Goal: Task Accomplishment & Management: Use online tool/utility

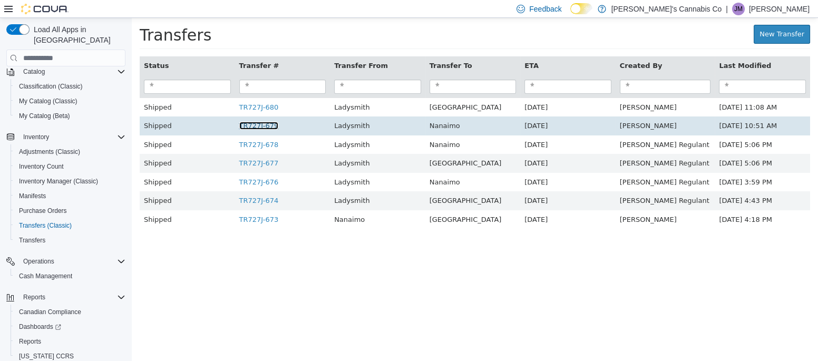
click at [247, 126] on link "TR727J-679" at bounding box center [259, 126] width 40 height 8
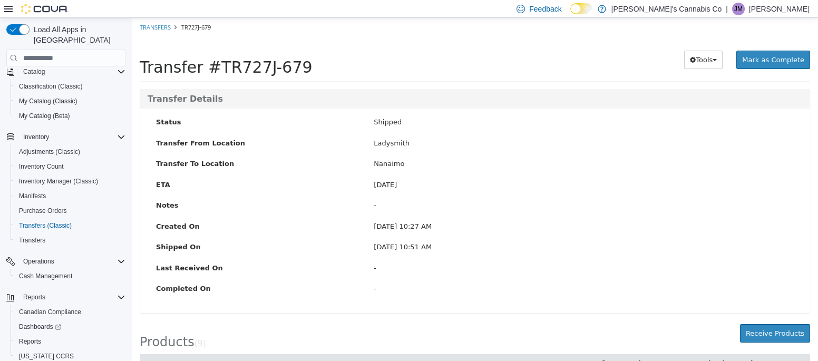
scroll to position [191, 0]
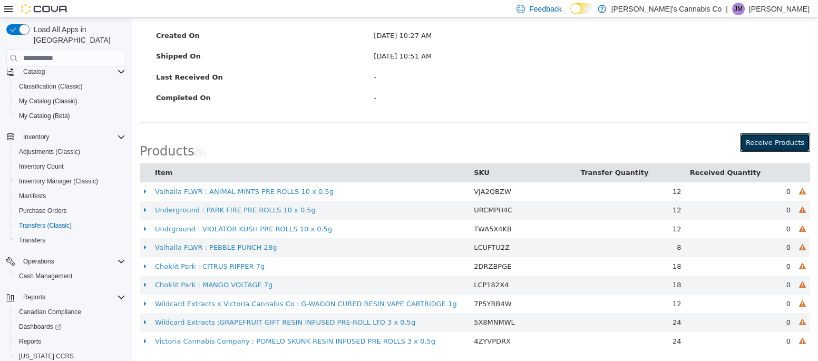
click at [760, 142] on button "Receive Products" at bounding box center [775, 142] width 70 height 19
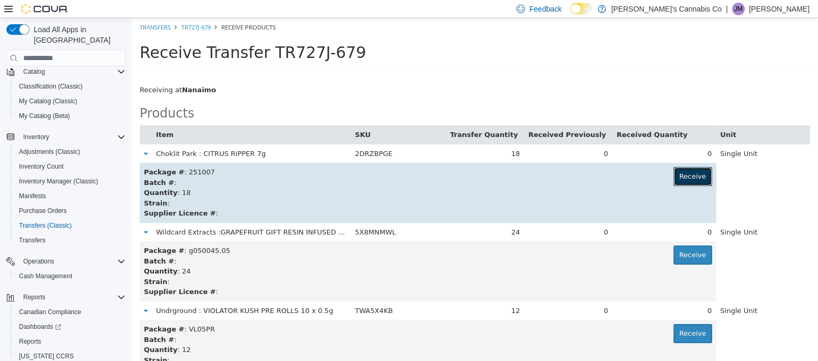
click at [682, 178] on button "Receive" at bounding box center [692, 176] width 38 height 19
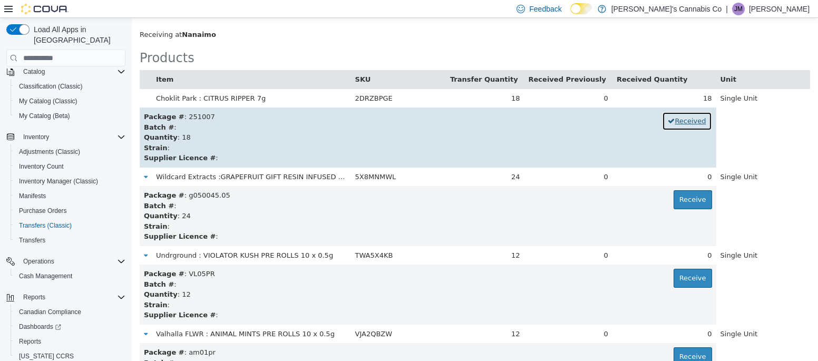
scroll to position [150, 0]
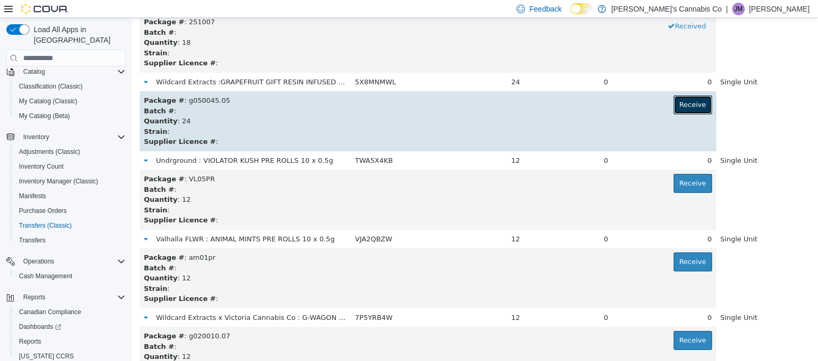
click at [693, 101] on button "Receive" at bounding box center [692, 104] width 38 height 19
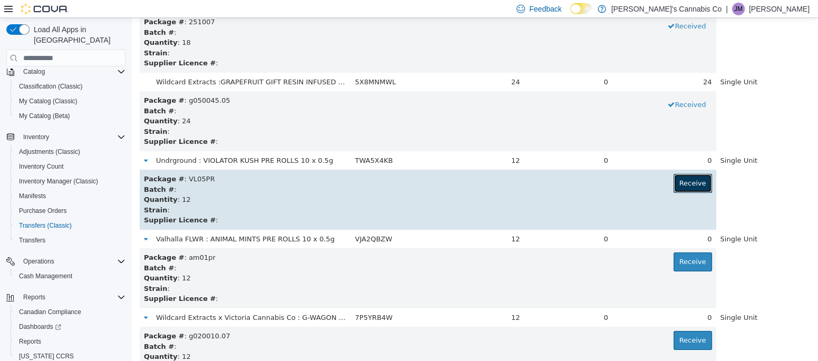
click at [698, 183] on button "Receive" at bounding box center [692, 183] width 38 height 19
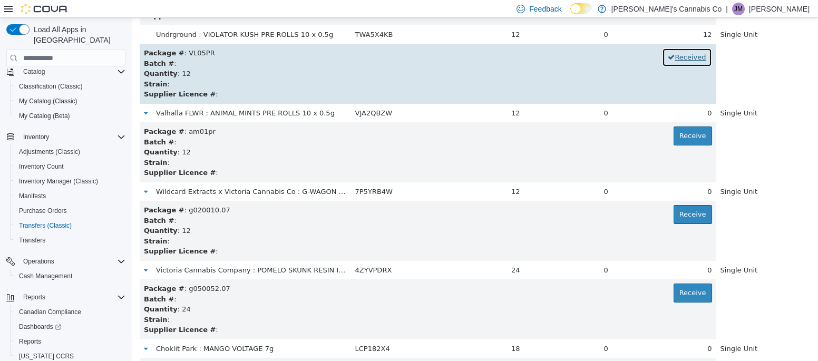
scroll to position [279, 0]
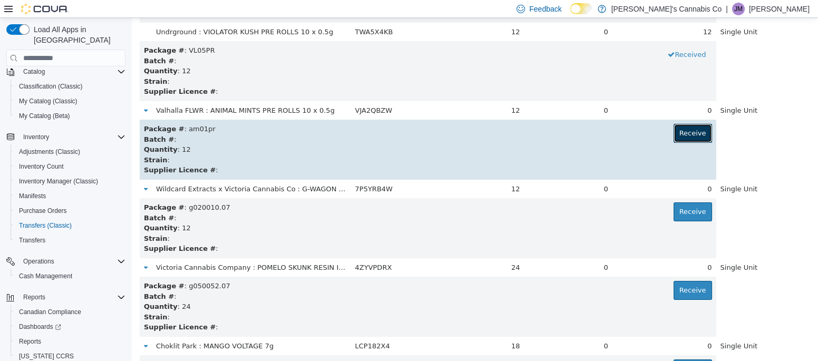
click at [693, 136] on button "Receive" at bounding box center [692, 133] width 38 height 19
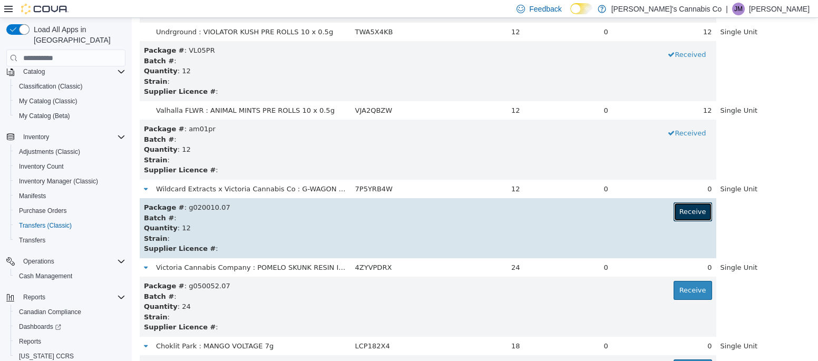
click at [693, 211] on button "Receive" at bounding box center [692, 211] width 38 height 19
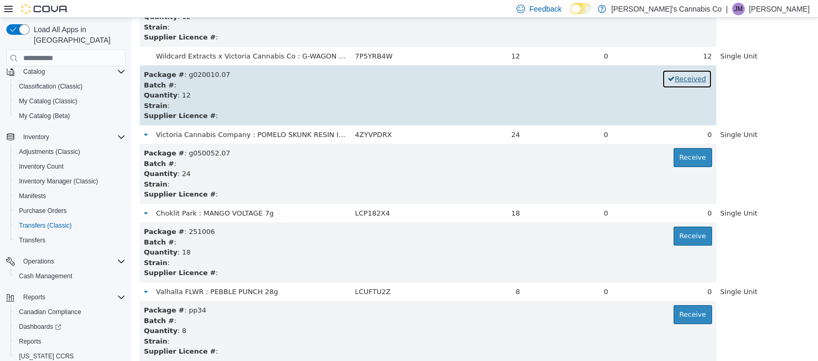
scroll to position [412, 0]
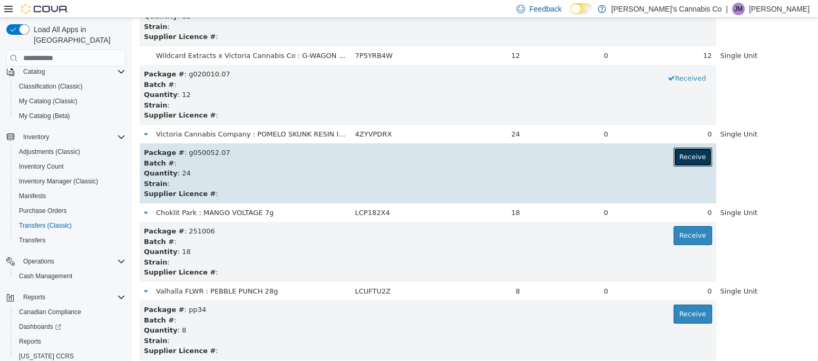
click at [689, 164] on button "Receive" at bounding box center [692, 157] width 38 height 19
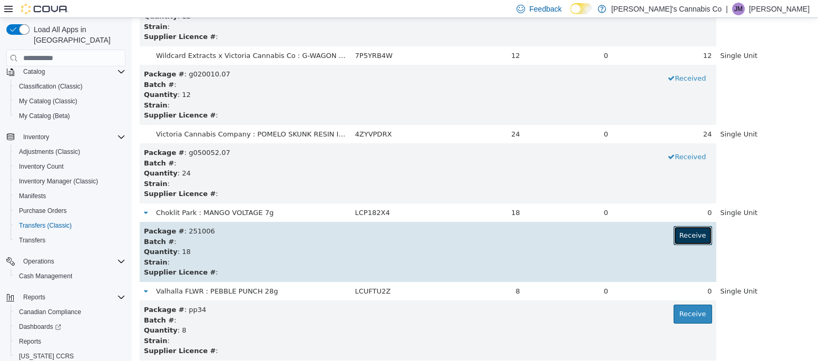
click at [692, 243] on button "Receive" at bounding box center [692, 235] width 38 height 19
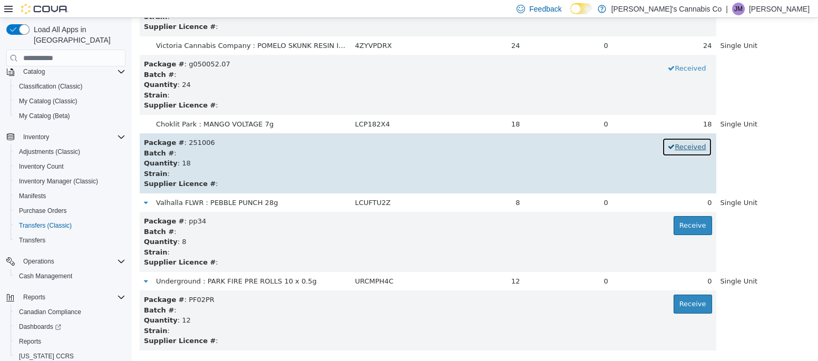
scroll to position [520, 0]
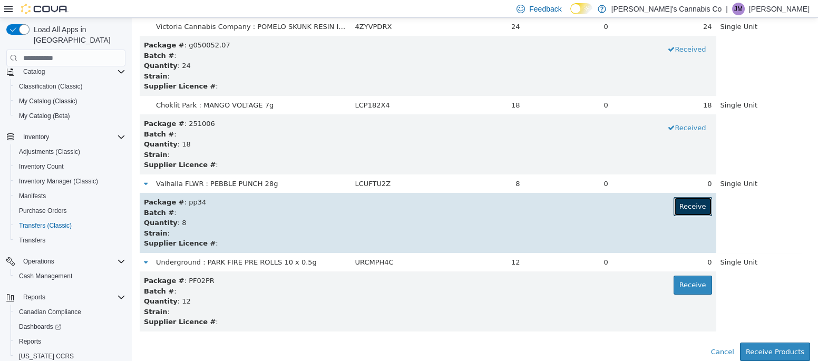
click at [691, 206] on button "Receive" at bounding box center [692, 206] width 38 height 19
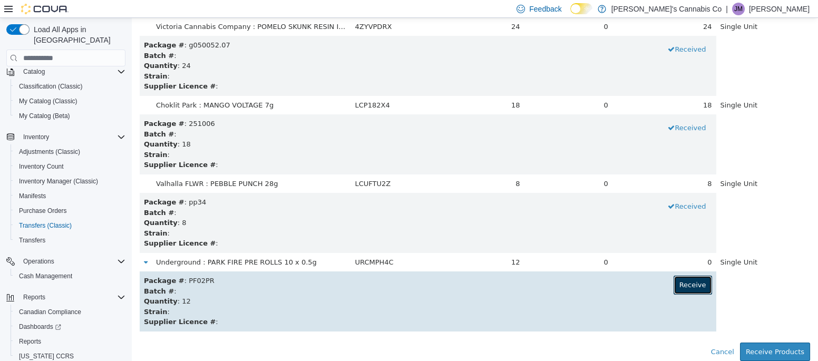
click at [691, 276] on button "Receive" at bounding box center [692, 285] width 38 height 19
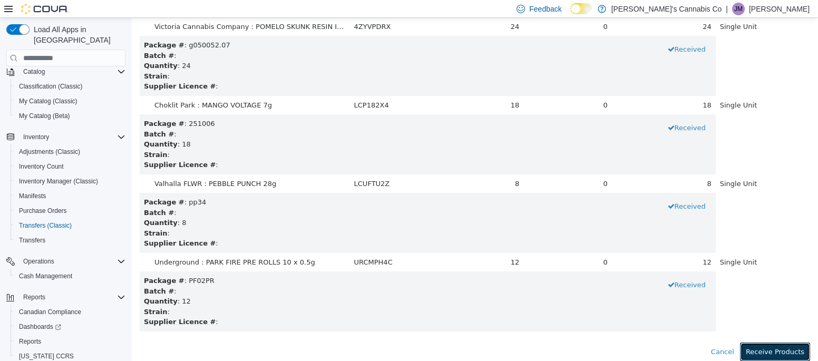
click at [788, 357] on button "Receive Products" at bounding box center [775, 352] width 70 height 19
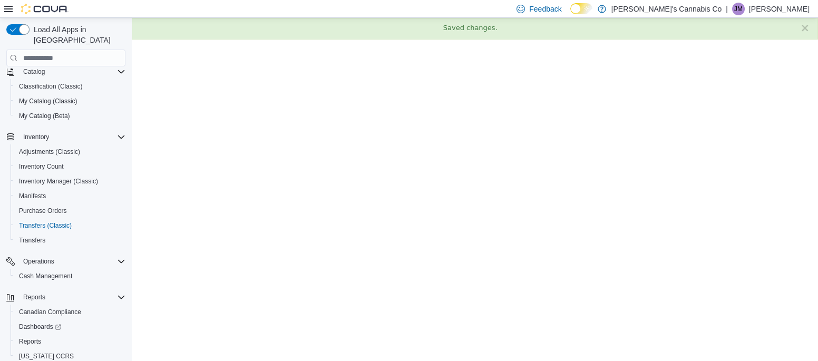
scroll to position [0, 0]
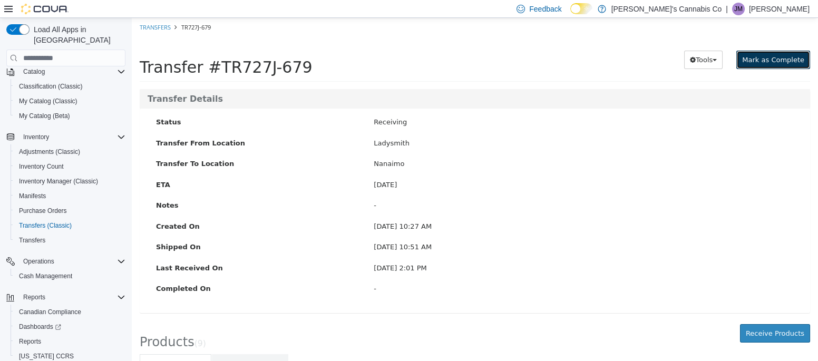
click at [787, 54] on button "Mark as Complete" at bounding box center [773, 60] width 74 height 19
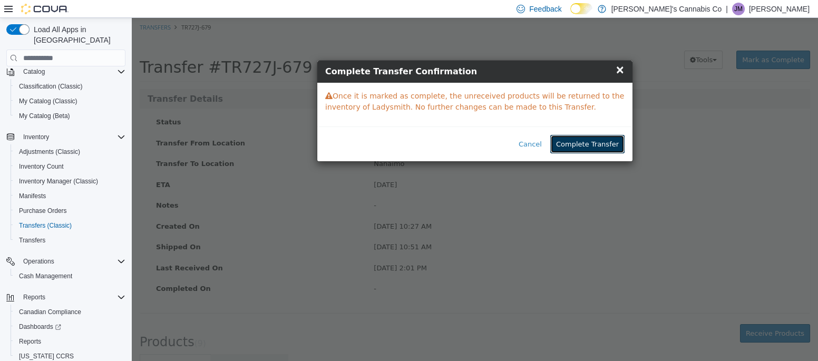
click at [595, 148] on button "Complete Transfer" at bounding box center [587, 144] width 74 height 19
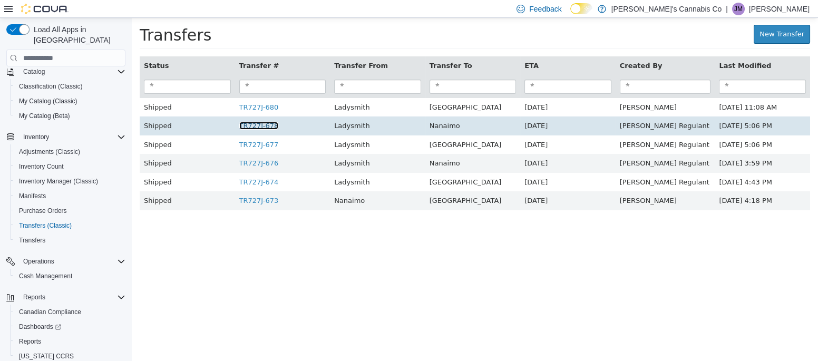
click at [251, 125] on link "TR727J-678" at bounding box center [259, 126] width 40 height 8
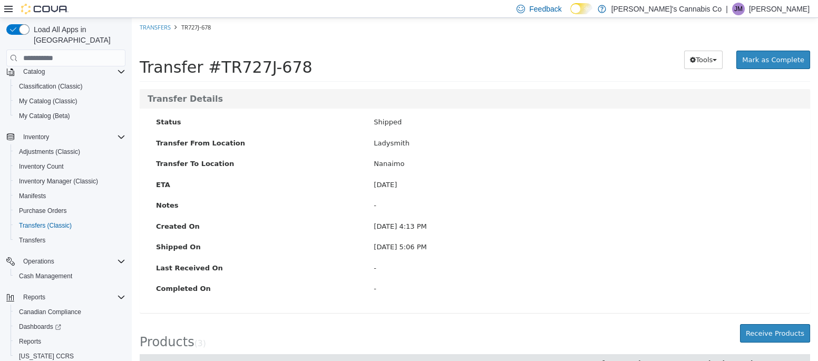
scroll to position [79, 0]
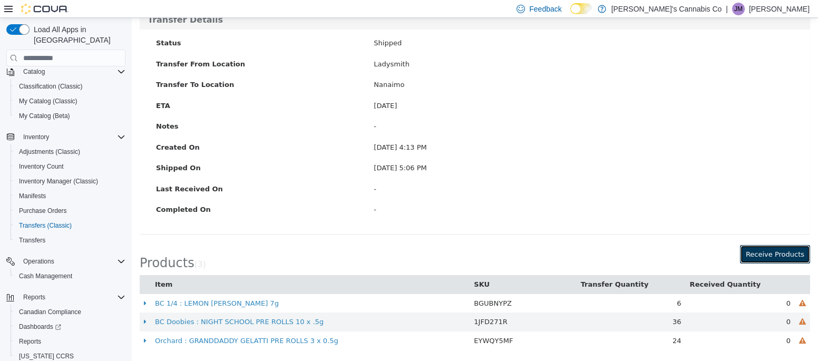
click at [780, 249] on button "Receive Products" at bounding box center [775, 254] width 70 height 19
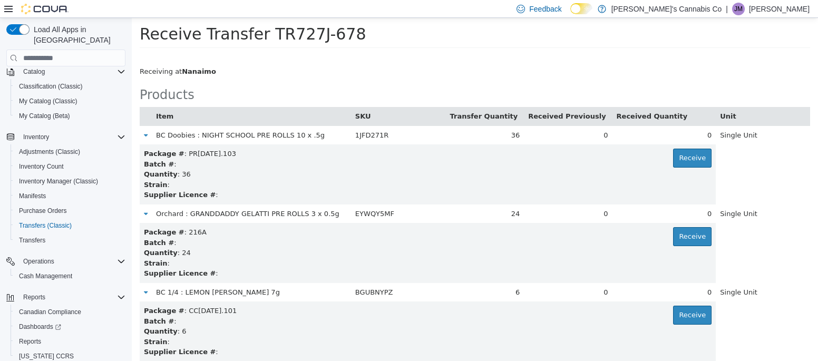
scroll to position [14, 0]
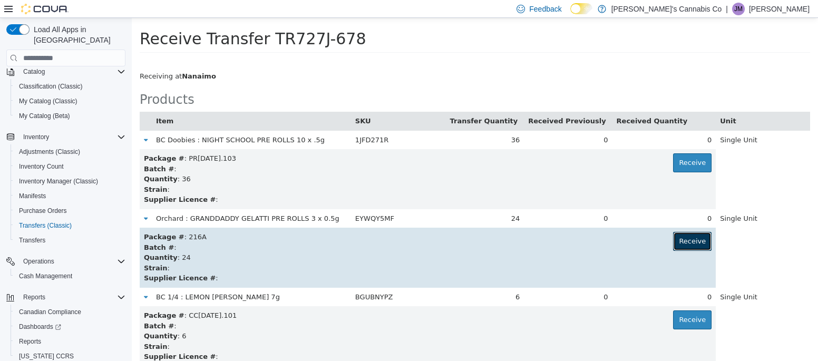
click at [693, 247] on button "Receive" at bounding box center [692, 241] width 38 height 19
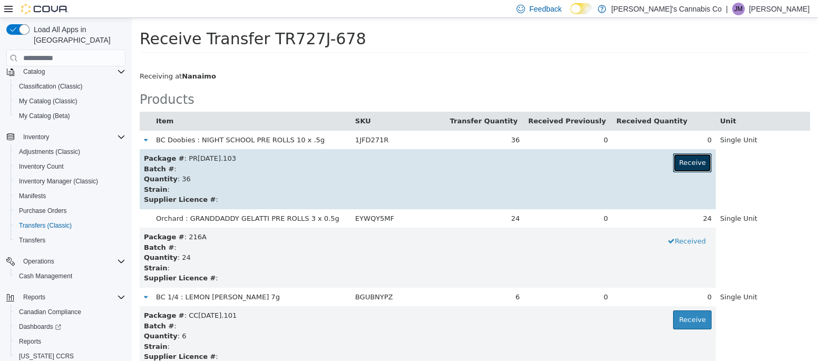
click at [696, 170] on button "Receive" at bounding box center [692, 162] width 38 height 19
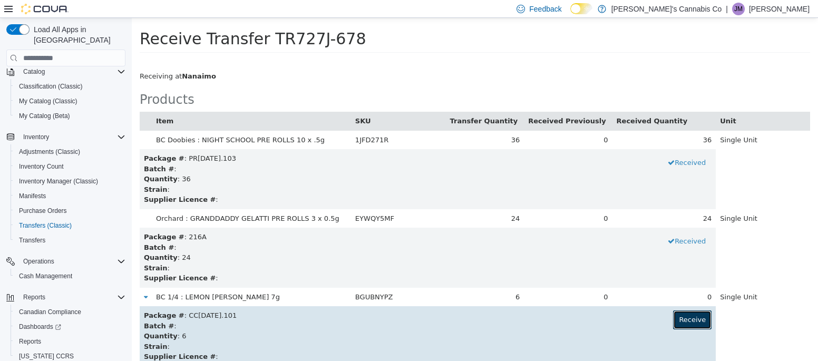
click at [694, 321] on button "Receive" at bounding box center [692, 319] width 38 height 19
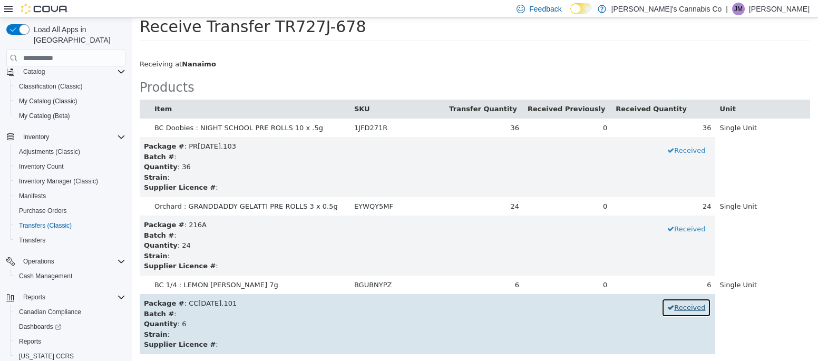
scroll to position [48, 0]
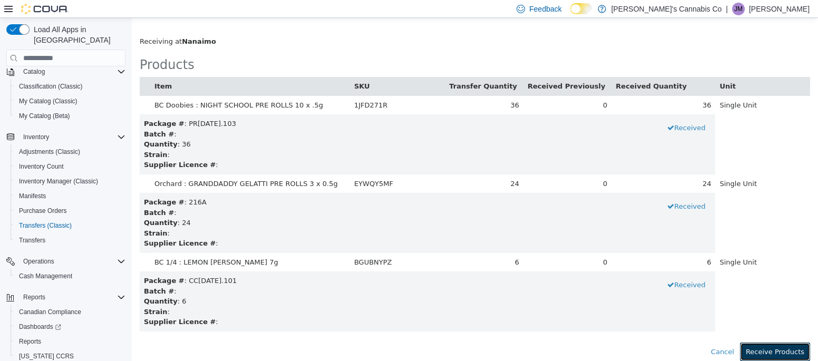
click at [789, 349] on button "Receive Products" at bounding box center [775, 352] width 70 height 19
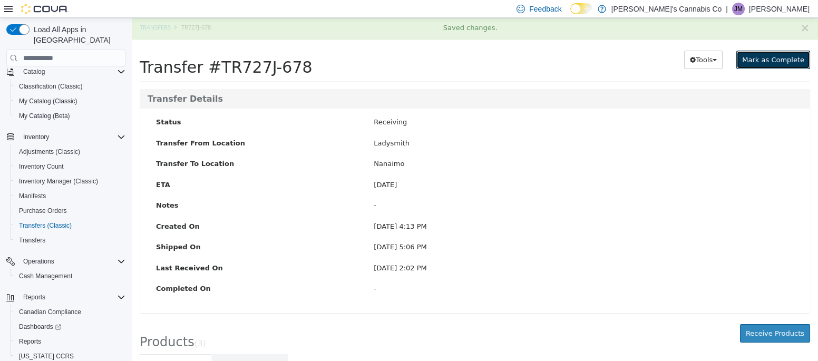
click at [785, 59] on span "Mark as Complete" at bounding box center [773, 60] width 62 height 8
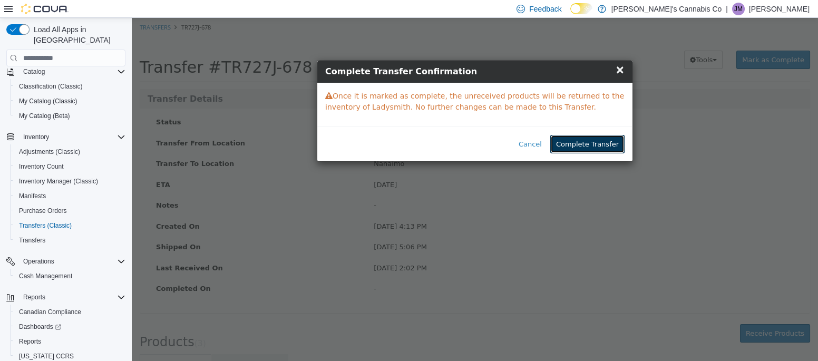
click at [604, 148] on button "Complete Transfer" at bounding box center [587, 144] width 74 height 19
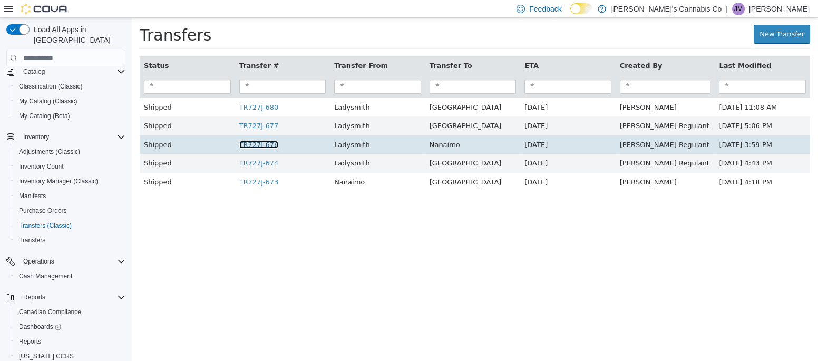
click at [252, 145] on link "TR727J-676" at bounding box center [259, 145] width 40 height 8
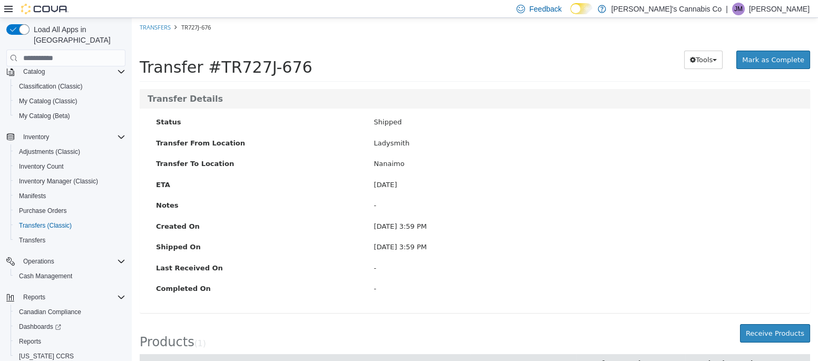
scroll to position [42, 0]
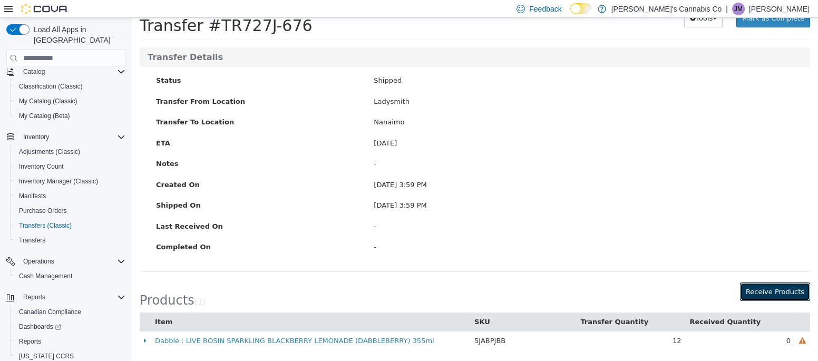
click at [782, 295] on button "Receive Products" at bounding box center [775, 291] width 70 height 19
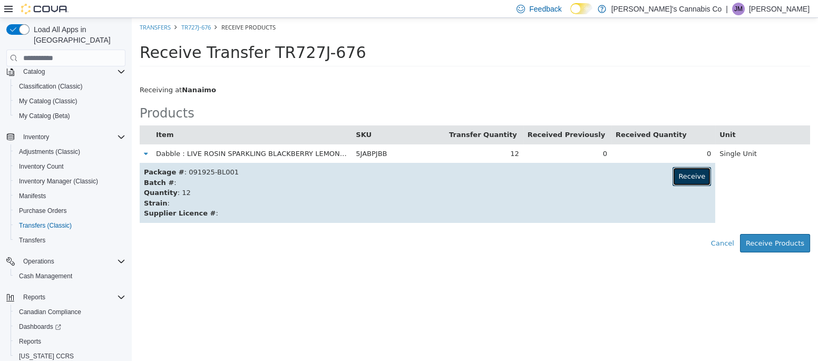
click at [672, 168] on button "Receive" at bounding box center [691, 176] width 38 height 19
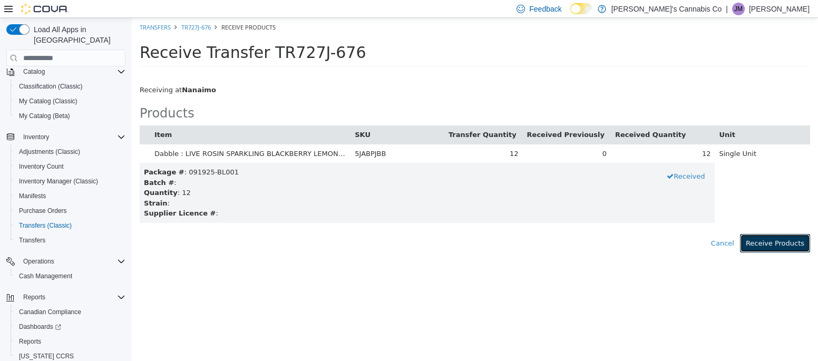
click at [782, 250] on button "Receive Products" at bounding box center [775, 243] width 70 height 19
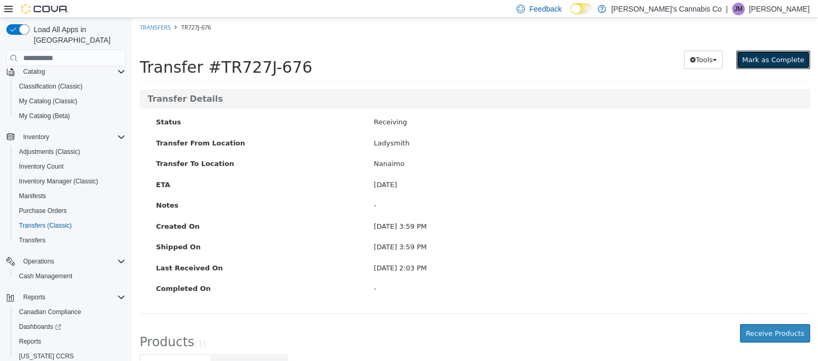
click at [781, 68] on button "Mark as Complete" at bounding box center [773, 60] width 74 height 19
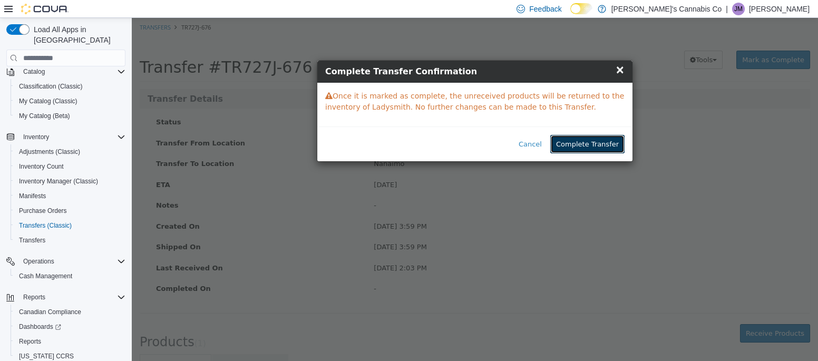
click at [607, 150] on button "Complete Transfer" at bounding box center [587, 144] width 74 height 19
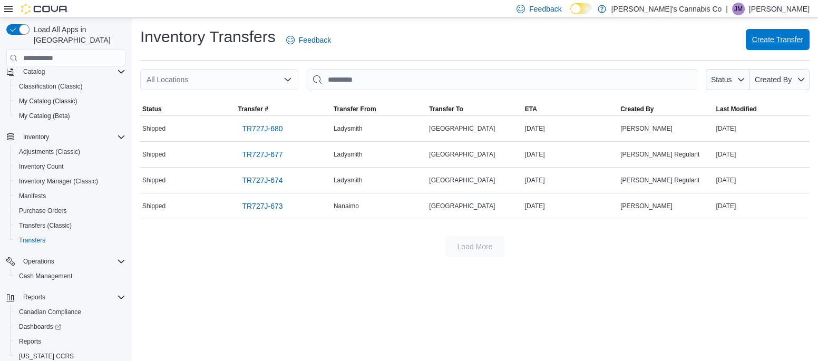
click at [764, 44] on span "Create Transfer" at bounding box center [777, 39] width 51 height 11
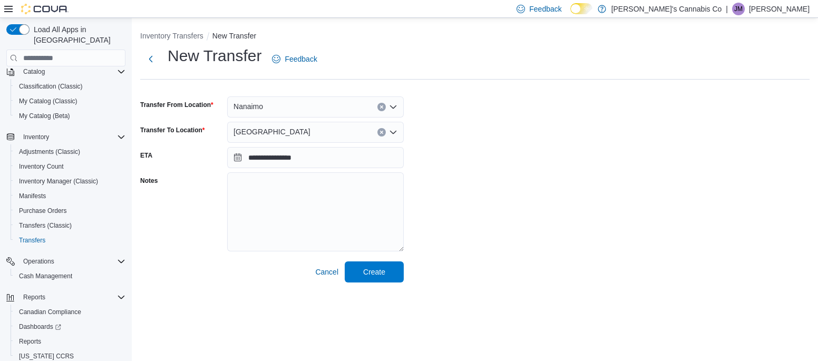
click at [383, 112] on div "Nanaimo" at bounding box center [315, 106] width 177 height 21
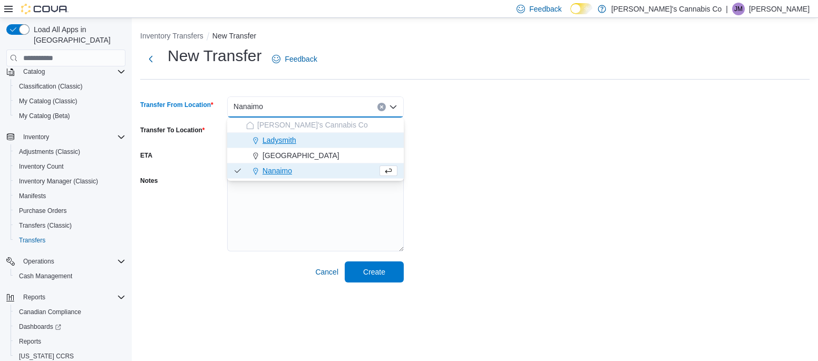
click at [292, 144] on span "Ladysmith" at bounding box center [279, 140] width 34 height 11
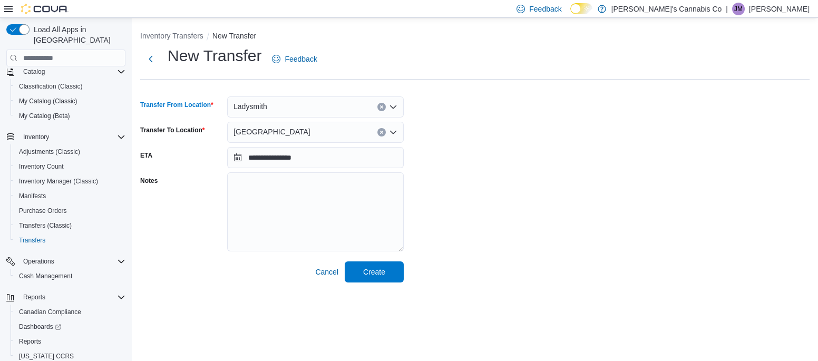
click at [292, 117] on div "Ladysmith Combo box. Selected. [GEOGRAPHIC_DATA]. Press Backspace to delete Lad…" at bounding box center [315, 106] width 177 height 21
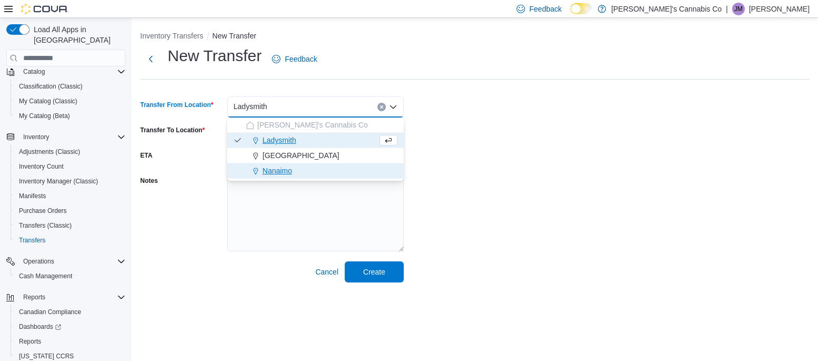
click at [292, 171] on div "Nanaimo" at bounding box center [321, 170] width 151 height 11
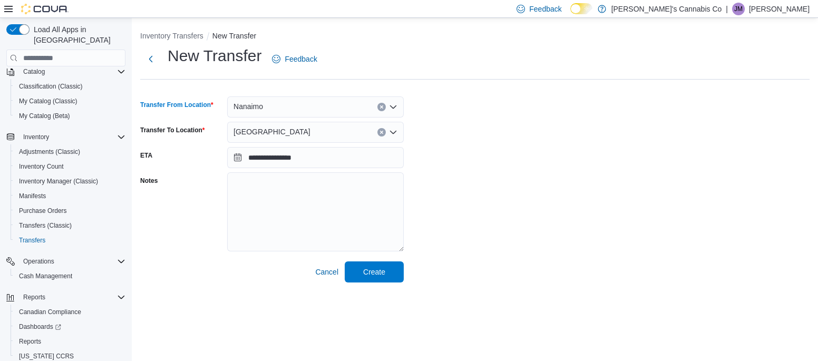
click at [276, 137] on span "[GEOGRAPHIC_DATA]" at bounding box center [271, 131] width 77 height 13
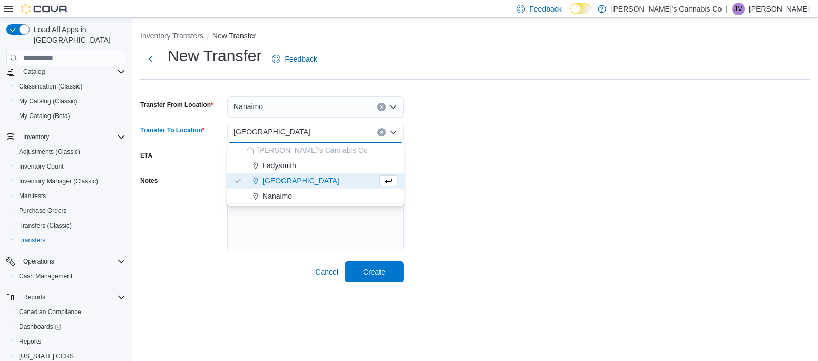
click at [282, 109] on div "Nanaimo" at bounding box center [315, 106] width 177 height 21
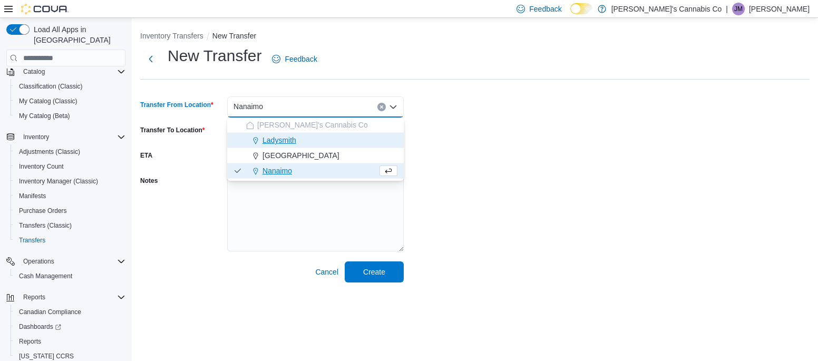
click at [288, 136] on span "Ladysmith" at bounding box center [279, 140] width 34 height 11
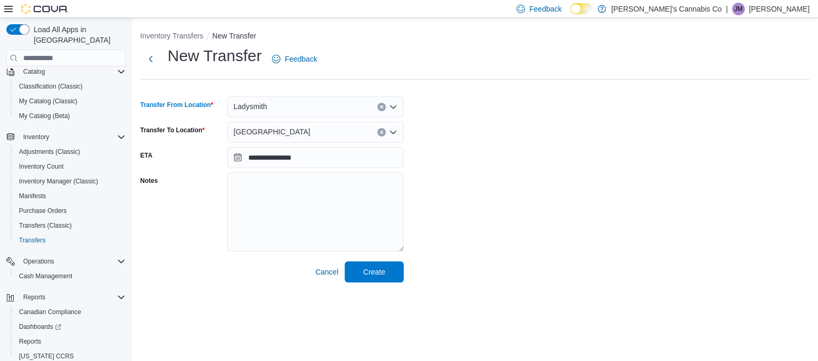
click at [275, 134] on span "[GEOGRAPHIC_DATA]" at bounding box center [271, 131] width 77 height 13
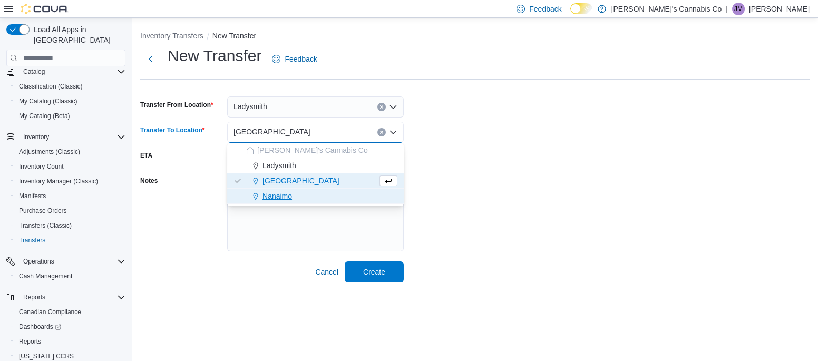
click at [287, 197] on span "Nanaimo" at bounding box center [277, 196] width 30 height 11
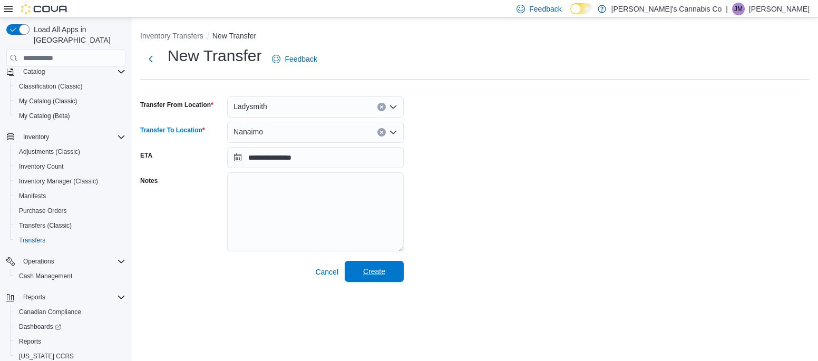
click at [376, 272] on span "Create" at bounding box center [374, 271] width 22 height 11
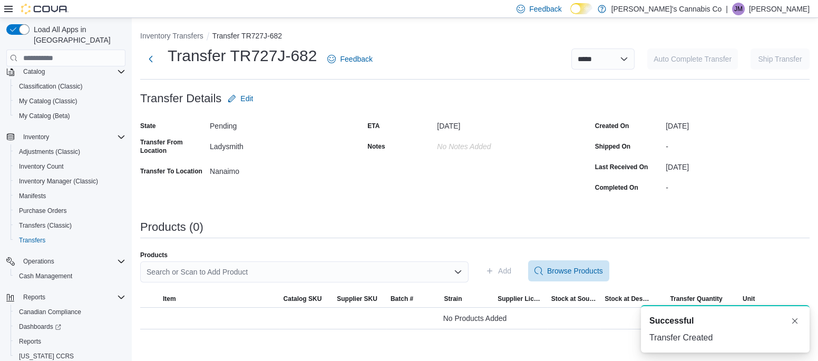
click at [211, 278] on div "Search or Scan to Add Product" at bounding box center [304, 271] width 328 height 21
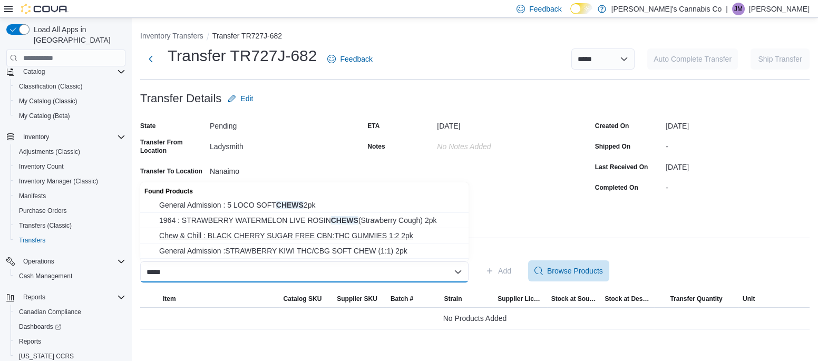
type input "*****"
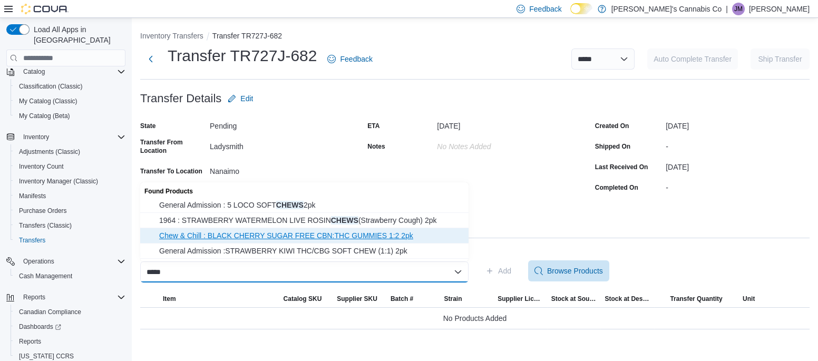
click at [277, 238] on span "Chew & Chill : BLACK CHERRY SUGAR FREE CBN:THC GUMMIES 1:2 2pk" at bounding box center [310, 235] width 303 height 11
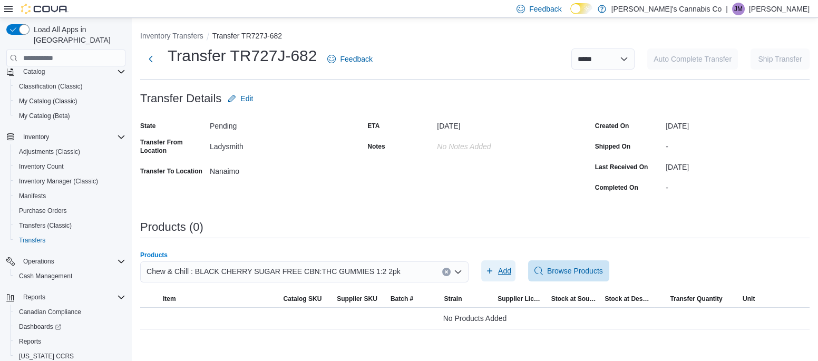
click at [498, 278] on span "Add" at bounding box center [498, 270] width 26 height 21
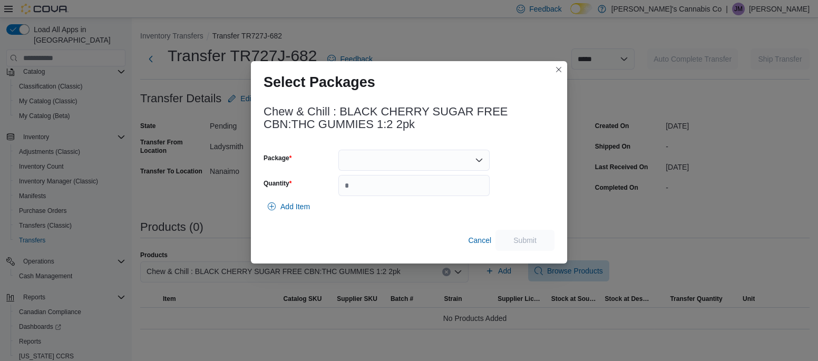
click at [370, 164] on div at bounding box center [413, 160] width 151 height 21
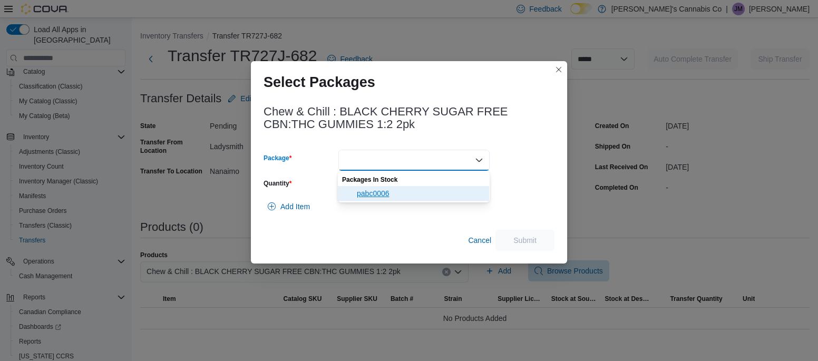
click at [381, 193] on span "pabc0006" at bounding box center [420, 193] width 126 height 11
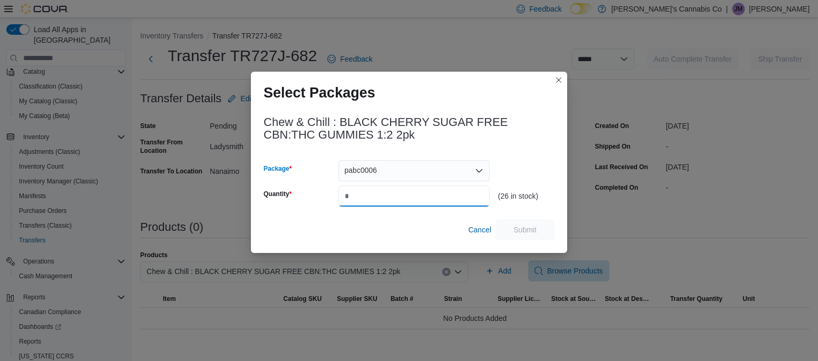
click at [378, 195] on input "Quantity" at bounding box center [413, 195] width 151 height 21
type input "**"
click at [535, 230] on span "Submit" at bounding box center [524, 229] width 23 height 11
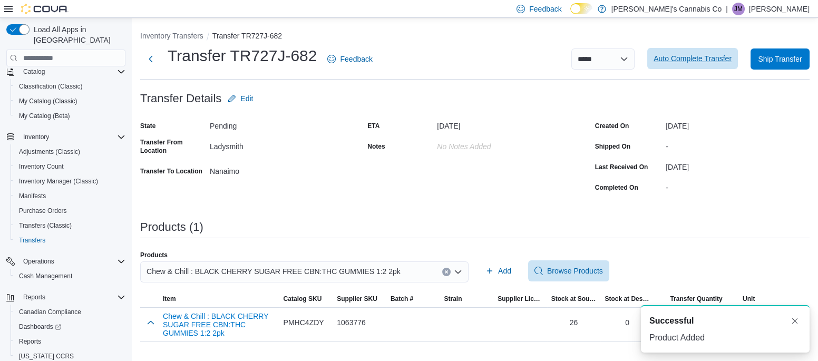
click at [685, 64] on span "Auto Complete Transfer" at bounding box center [692, 58] width 78 height 21
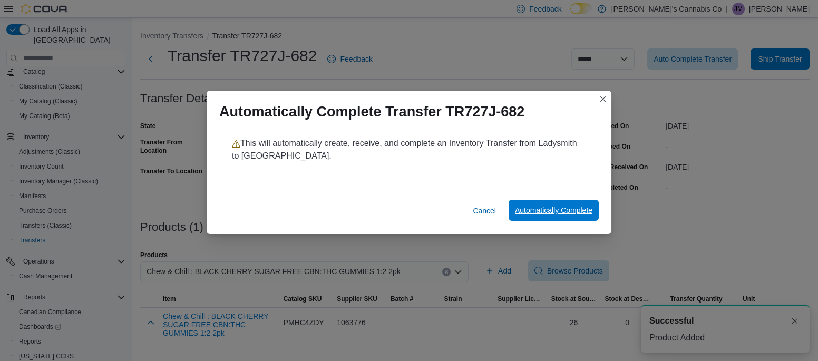
click at [575, 215] on span "Automatically Complete" at bounding box center [553, 210] width 77 height 11
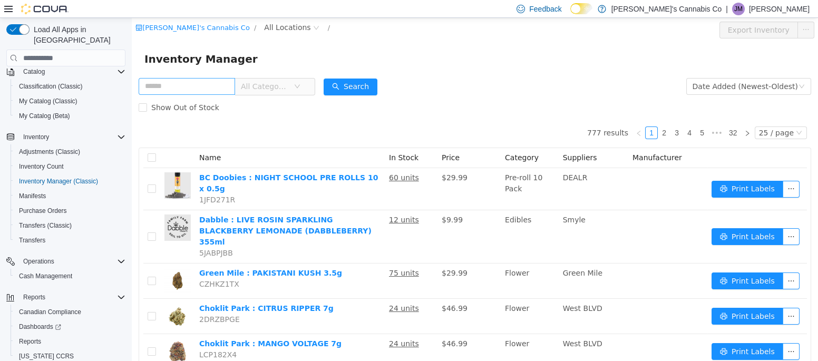
click at [197, 86] on input "text" at bounding box center [187, 86] width 96 height 17
type input "******"
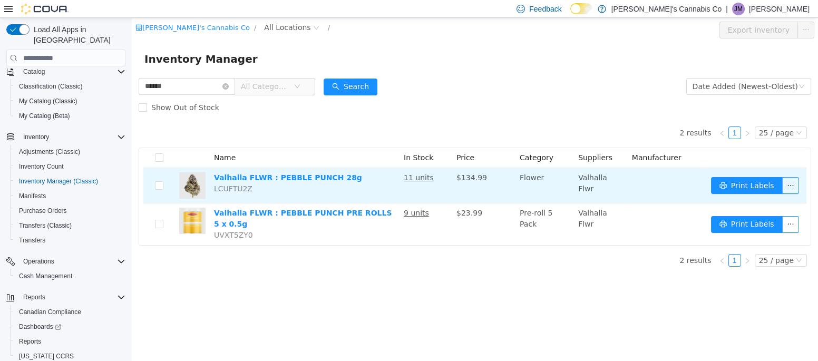
click at [418, 183] on td "11 units" at bounding box center [425, 185] width 53 height 35
click at [425, 181] on u "11 units" at bounding box center [419, 177] width 30 height 8
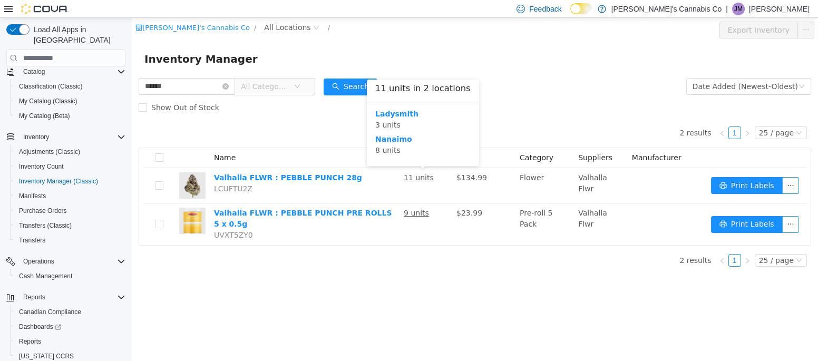
click at [526, 85] on form "****** All Categories Date Added (Newest-Oldest) Search Show Out of Stock" at bounding box center [475, 97] width 672 height 42
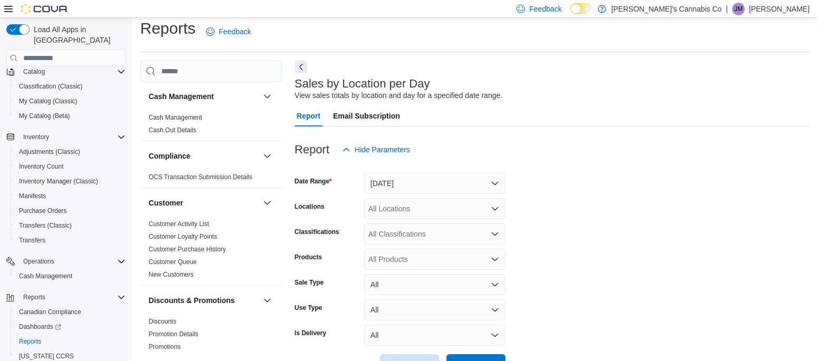
scroll to position [24, 0]
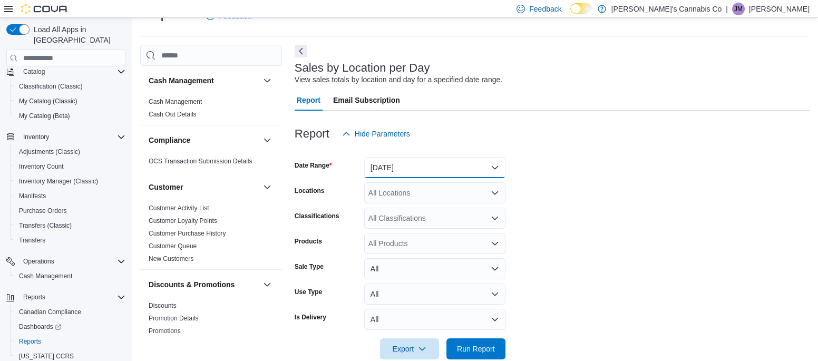
click at [387, 174] on button "[DATE]" at bounding box center [434, 167] width 141 height 21
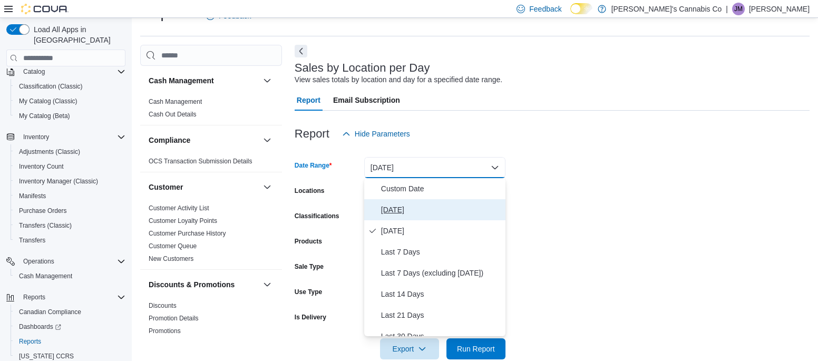
click at [397, 203] on span "[DATE]" at bounding box center [441, 209] width 120 height 13
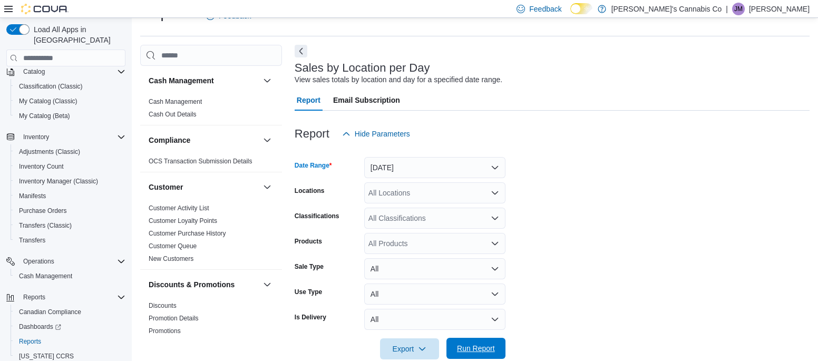
click at [486, 352] on span "Run Report" at bounding box center [476, 348] width 38 height 11
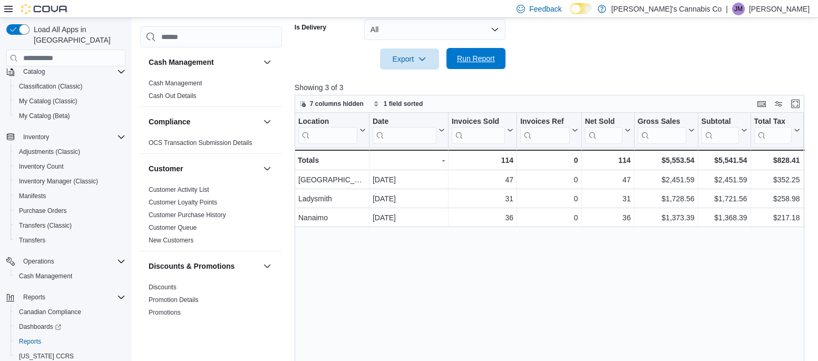
scroll to position [327, 0]
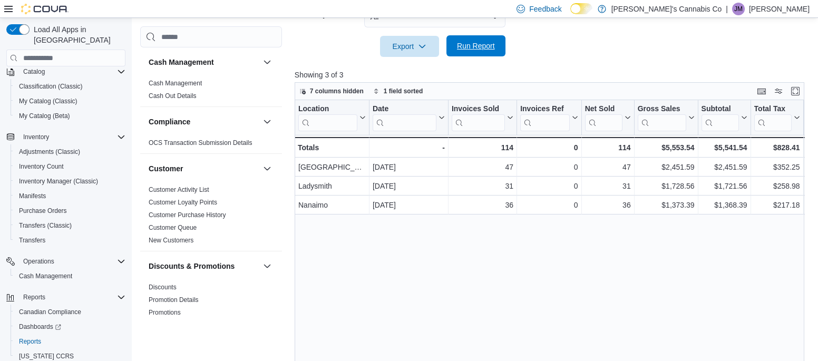
click at [482, 54] on span "Run Report" at bounding box center [476, 45] width 46 height 21
click at [476, 54] on span "Run Report" at bounding box center [476, 45] width 46 height 21
click at [490, 49] on span "Run Report" at bounding box center [476, 46] width 38 height 11
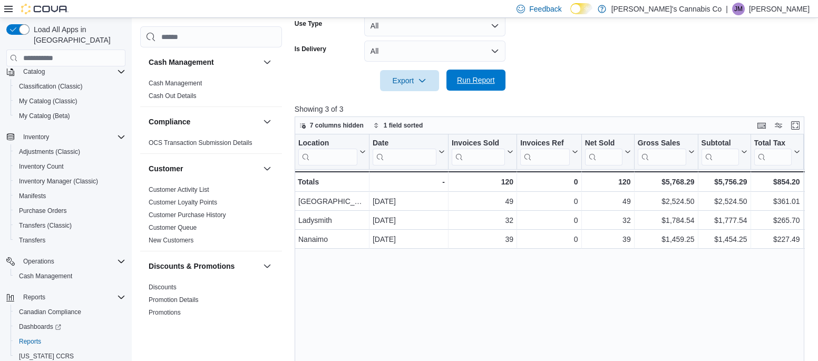
scroll to position [292, 0]
click at [482, 83] on span "Run Report" at bounding box center [476, 80] width 38 height 11
click at [481, 77] on span "Run Report" at bounding box center [476, 80] width 38 height 11
click at [485, 89] on span "Run Report" at bounding box center [476, 80] width 46 height 21
click at [481, 86] on span "Run Report" at bounding box center [476, 80] width 46 height 21
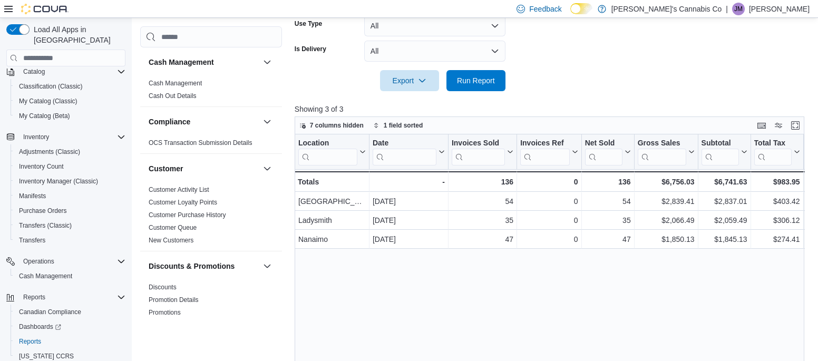
click at [492, 104] on p "Showing 3 of 3" at bounding box center [552, 109] width 515 height 11
click at [484, 84] on span "Run Report" at bounding box center [476, 80] width 38 height 11
